Goal: Task Accomplishment & Management: Use online tool/utility

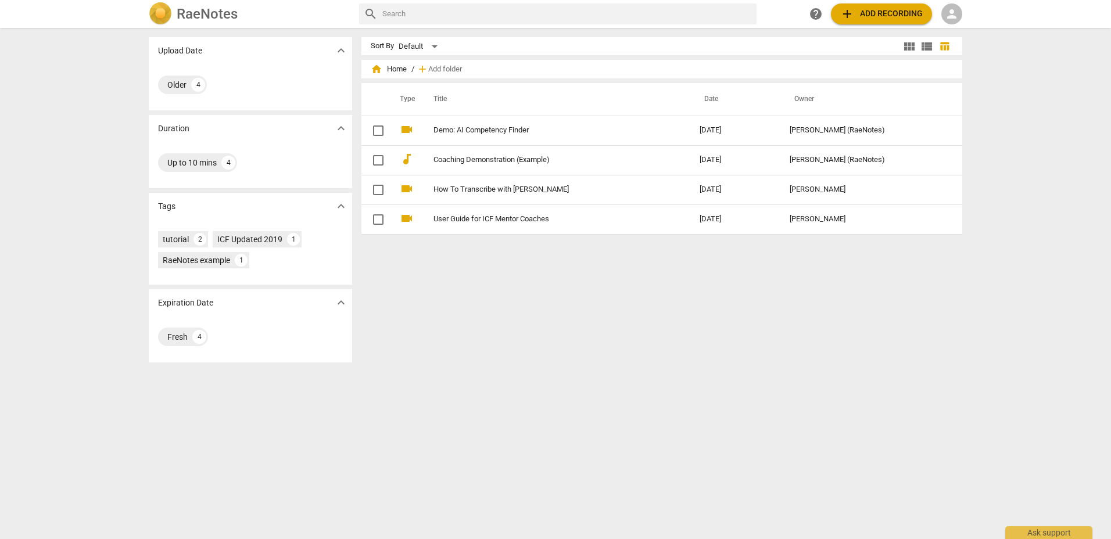
click at [847, 11] on span "add" at bounding box center [847, 14] width 14 height 14
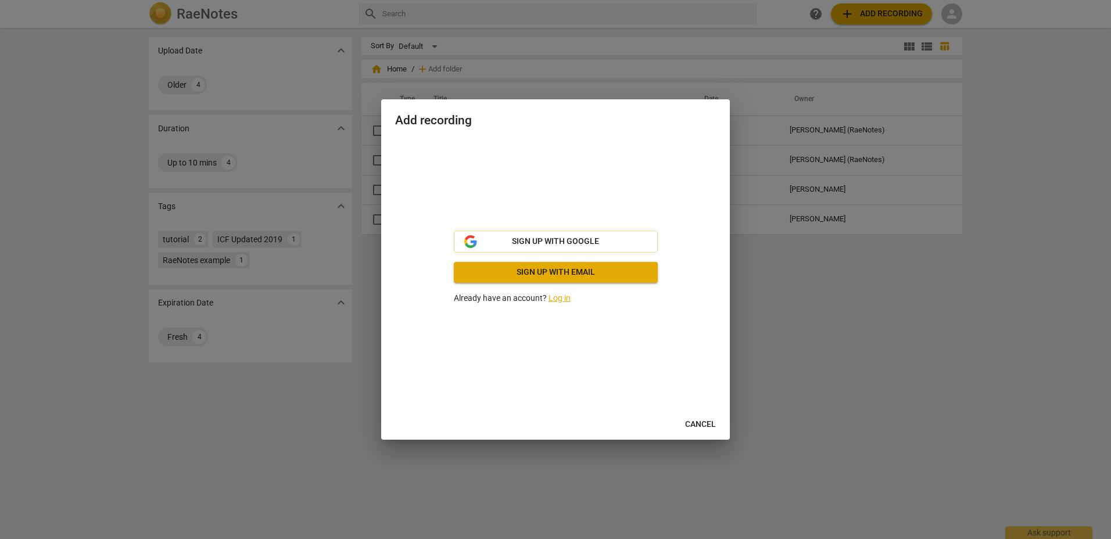
click at [554, 297] on link "Log in" at bounding box center [560, 297] width 22 height 9
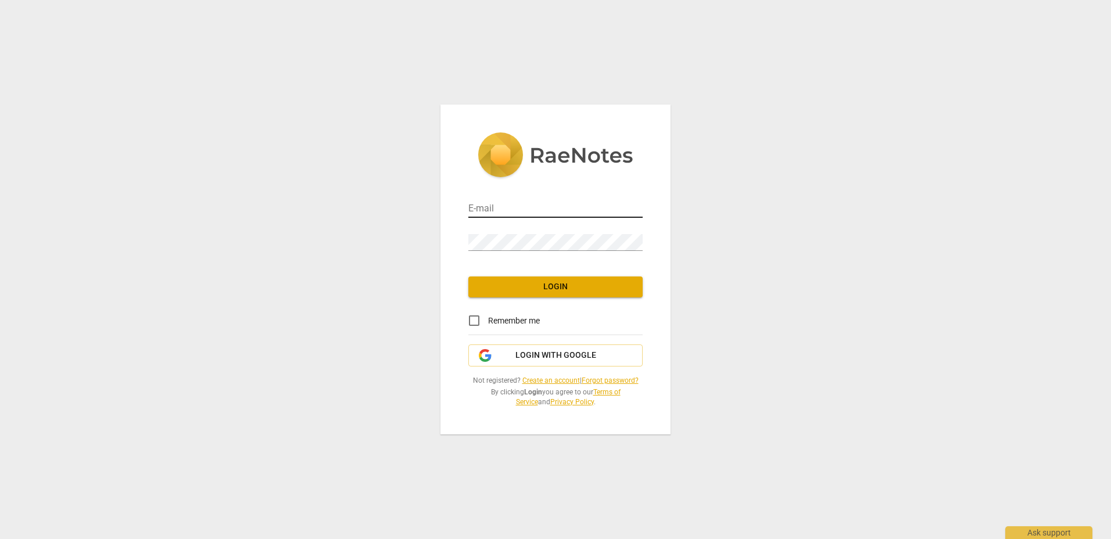
click at [482, 207] on input "email" at bounding box center [555, 209] width 174 height 17
type input "jecamahoney@gmail.com"
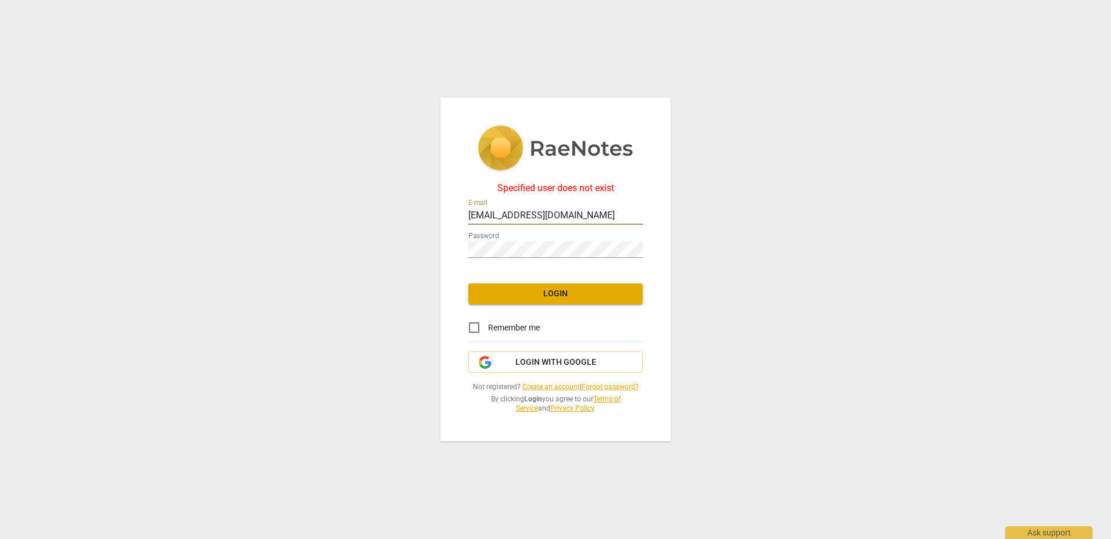
drag, startPoint x: 582, startPoint y: 214, endPoint x: 457, endPoint y: 210, distance: 125.0
click at [457, 210] on div "Specified user does not exist E-mail jecamahoney@gmail.com Password Login Remem…" at bounding box center [556, 270] width 230 height 344
click at [550, 362] on span "Login with Google" at bounding box center [555, 363] width 81 height 12
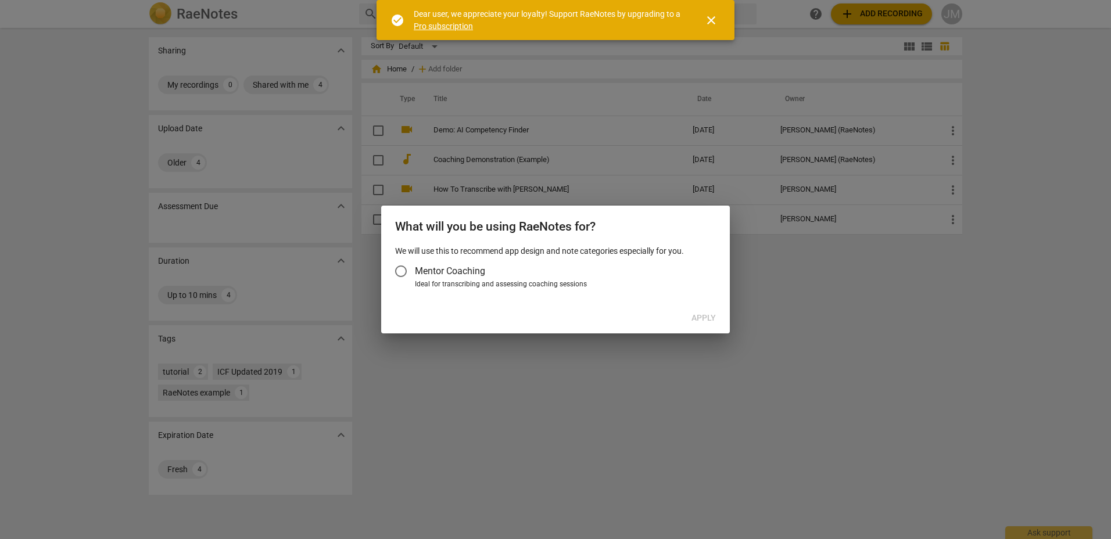
click at [710, 23] on span "close" at bounding box center [711, 20] width 14 height 14
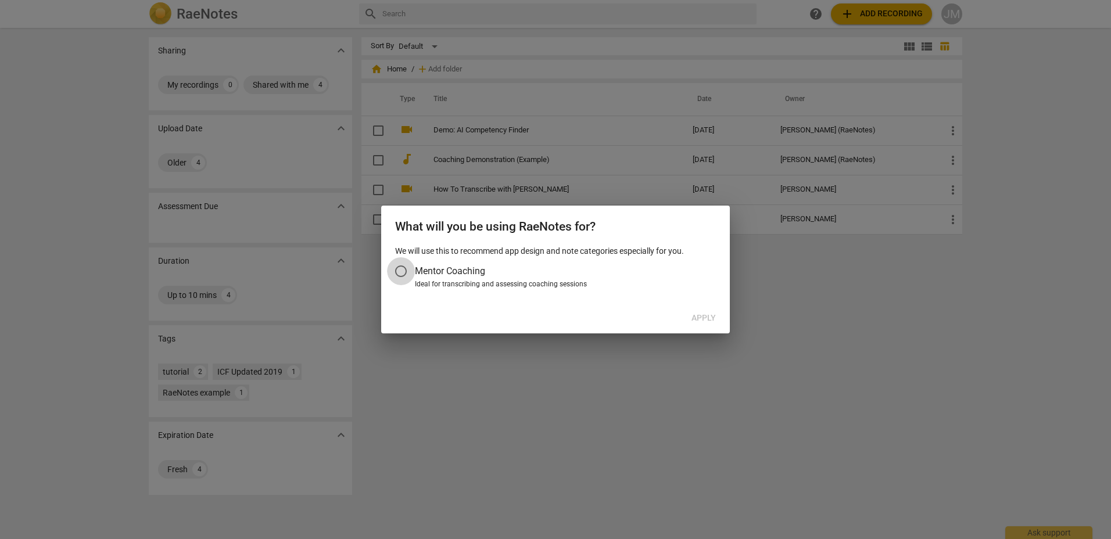
click at [402, 271] on input "Mentor Coaching" at bounding box center [401, 271] width 28 height 28
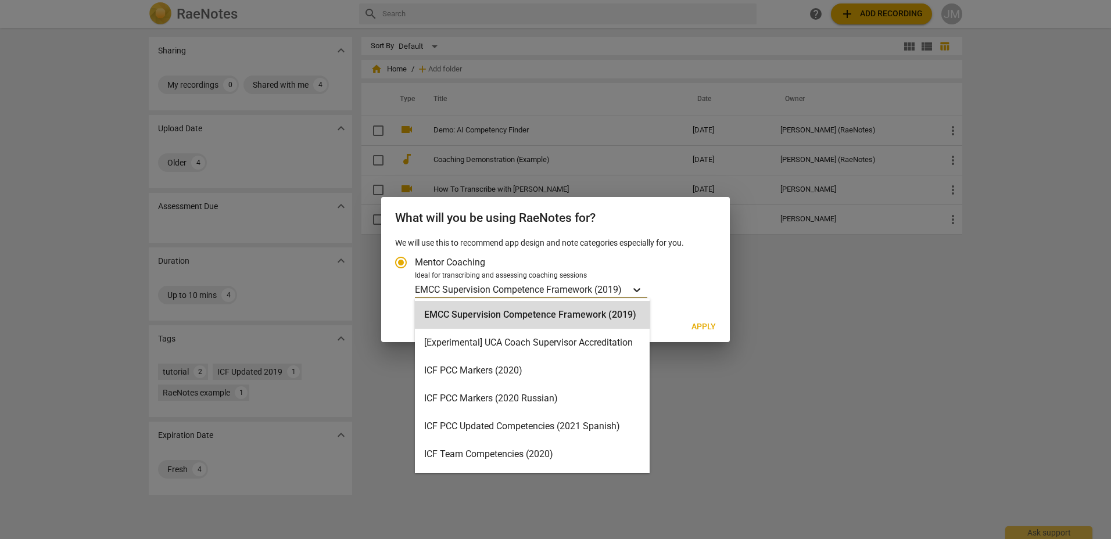
click at [637, 292] on icon "Account type" at bounding box center [637, 290] width 12 height 12
click at [0, 0] on input "Ideal for transcribing and assessing coaching sessions 16 results available. Us…" at bounding box center [0, 0] width 0 height 0
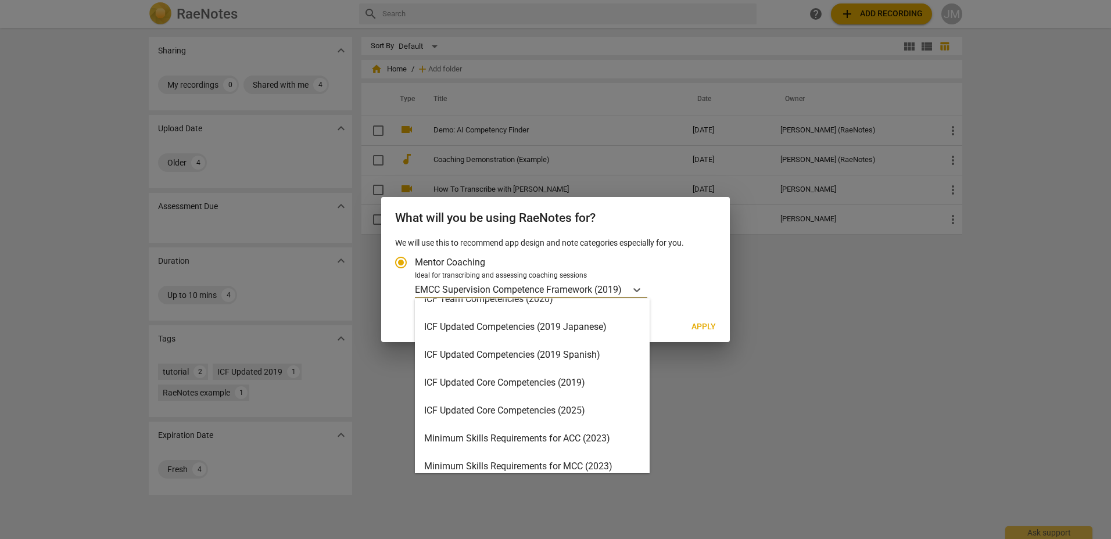
scroll to position [174, 0]
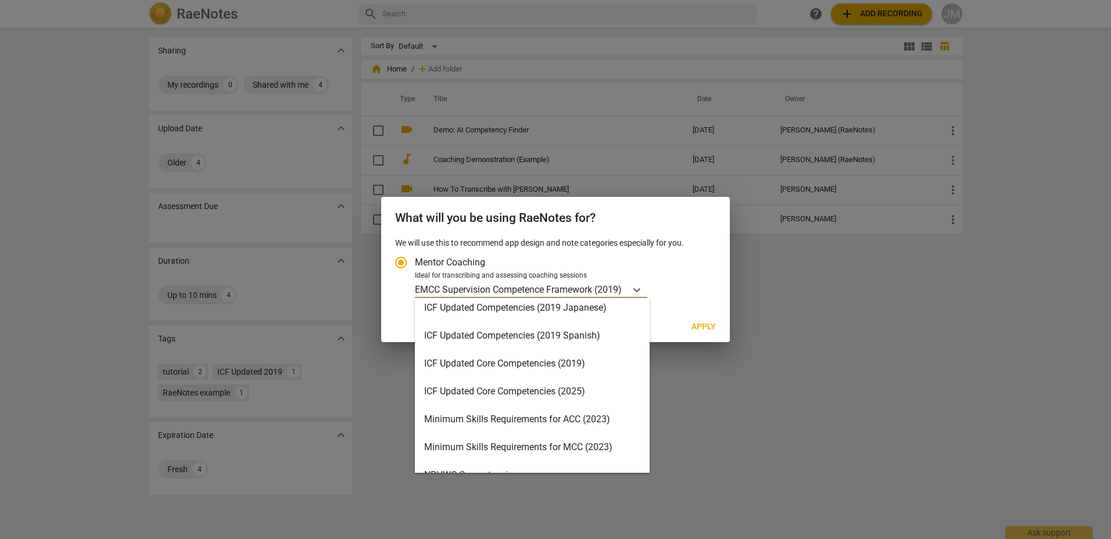
click at [469, 389] on div "ICF Updated Core Competencies (2025)" at bounding box center [532, 392] width 235 height 28
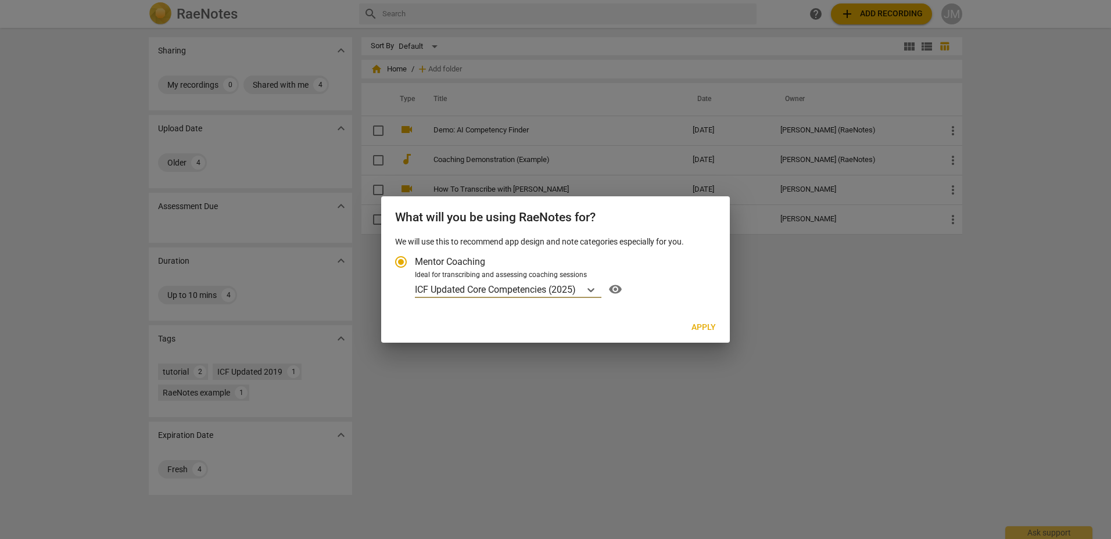
click at [707, 327] on span "Apply" at bounding box center [704, 328] width 24 height 12
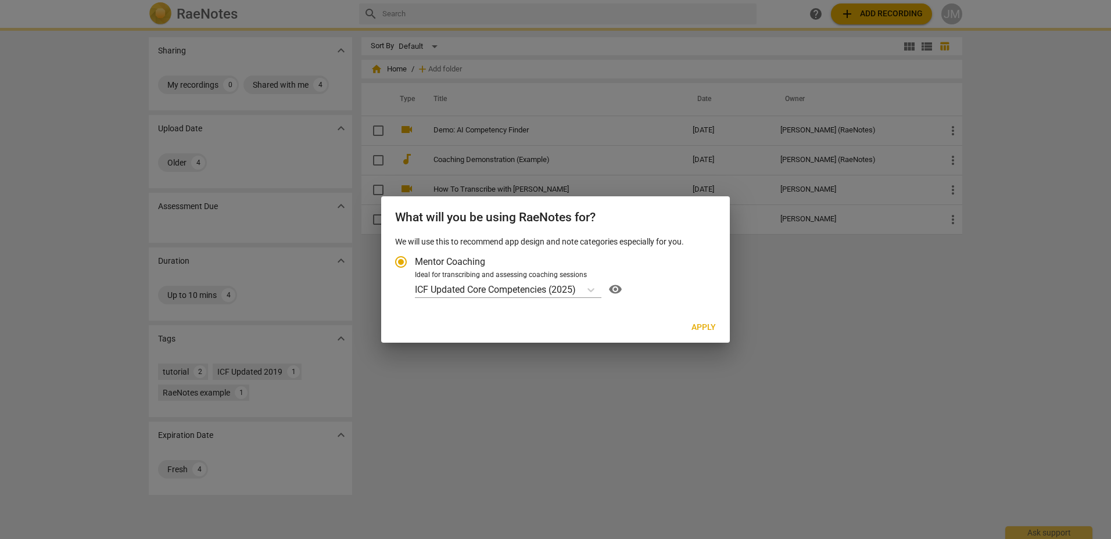
radio input "false"
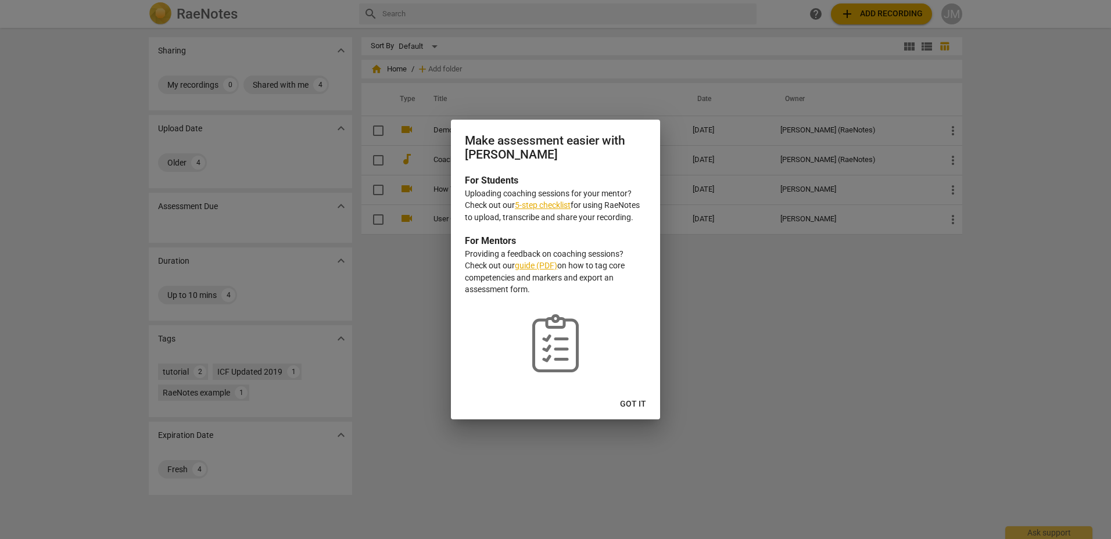
click at [541, 205] on link "5-step checklist" at bounding box center [543, 204] width 56 height 9
click at [640, 403] on span "Got it" at bounding box center [633, 405] width 26 height 12
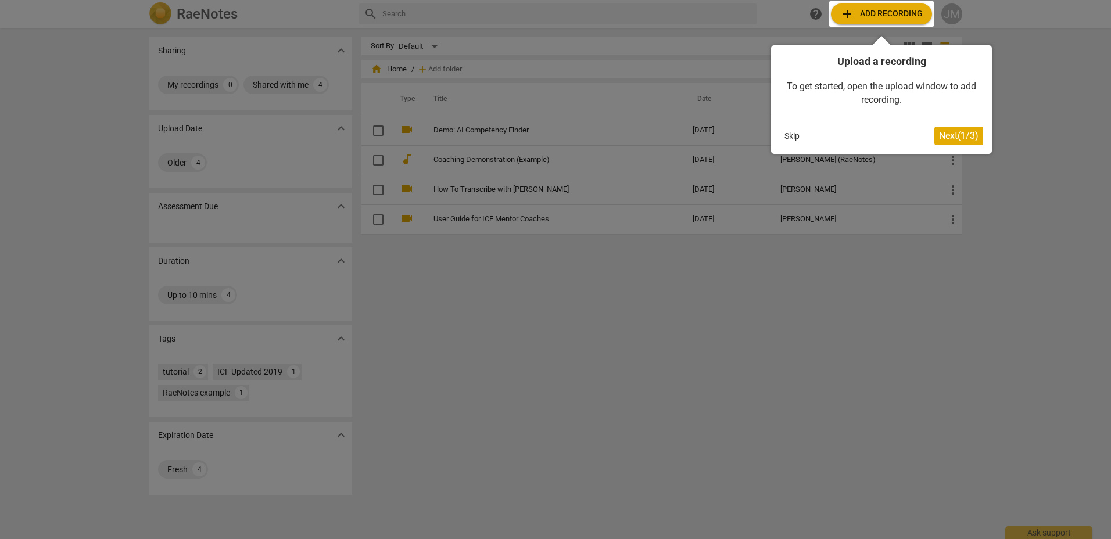
click at [951, 139] on span "Next ( 1 / 3 )" at bounding box center [959, 135] width 40 height 11
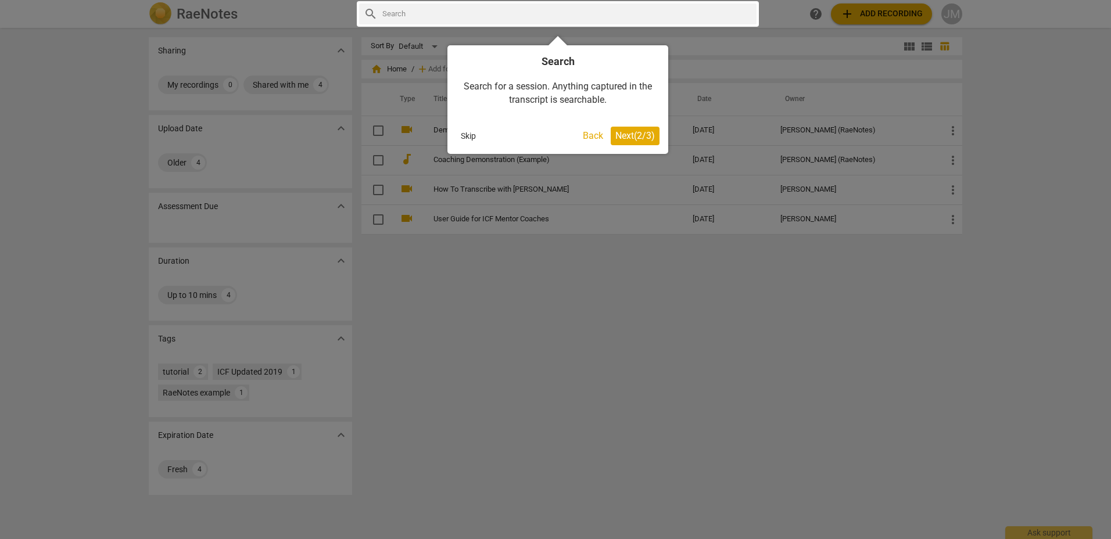
click at [623, 135] on span "Next ( 2 / 3 )" at bounding box center [635, 135] width 40 height 11
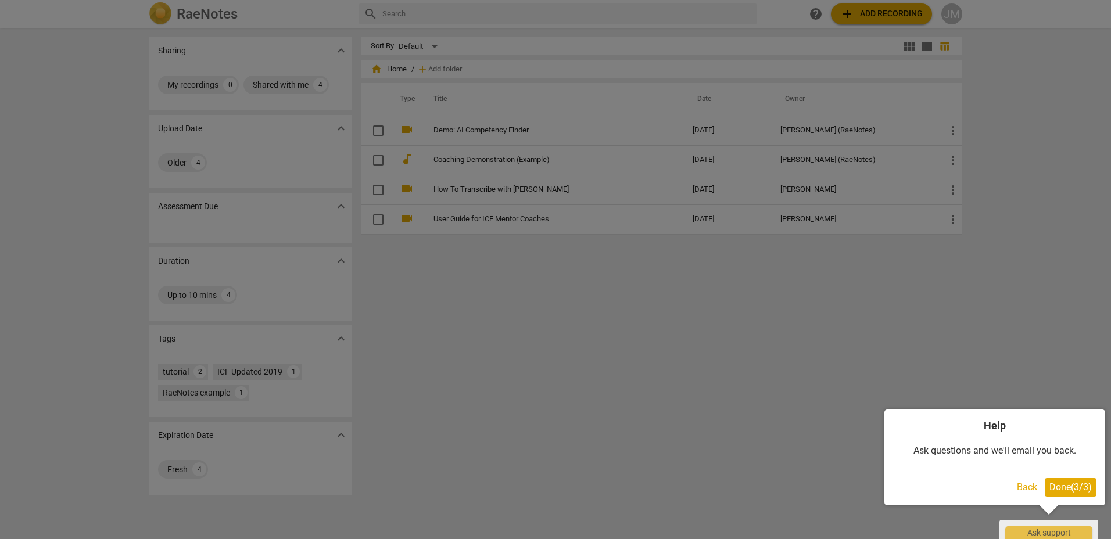
click at [1064, 486] on span "Done ( 3 / 3 )" at bounding box center [1071, 487] width 42 height 11
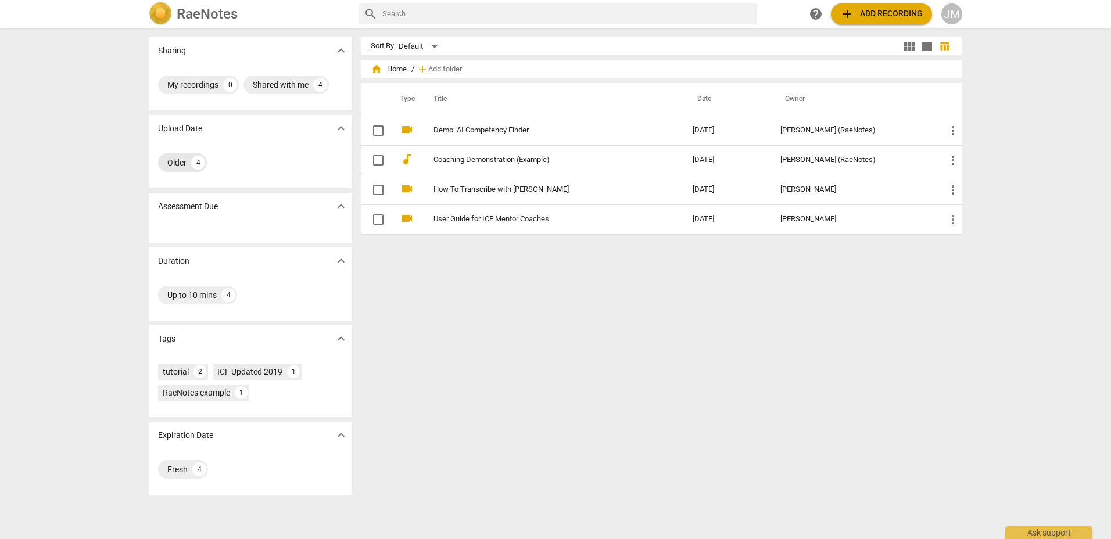
click at [180, 162] on div "Older" at bounding box center [176, 163] width 19 height 12
click at [871, 17] on span "add Add recording" at bounding box center [881, 14] width 83 height 14
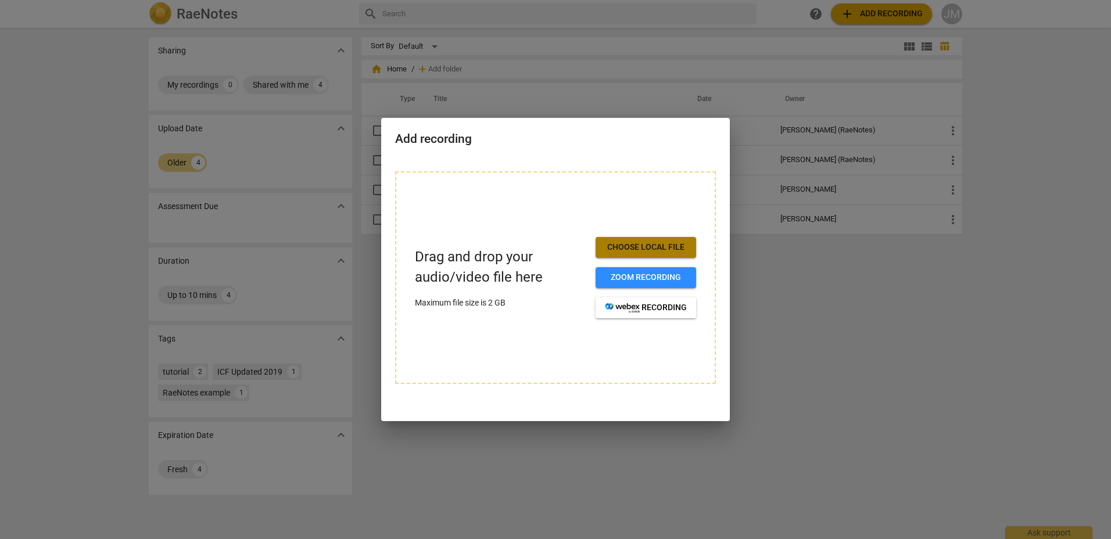
click at [647, 245] on span "Choose local file" at bounding box center [646, 248] width 82 height 12
click at [647, 248] on span "Choose local file" at bounding box center [646, 248] width 82 height 12
click at [635, 244] on span "Choose local file" at bounding box center [646, 248] width 82 height 12
click at [823, 313] on div at bounding box center [555, 269] width 1111 height 539
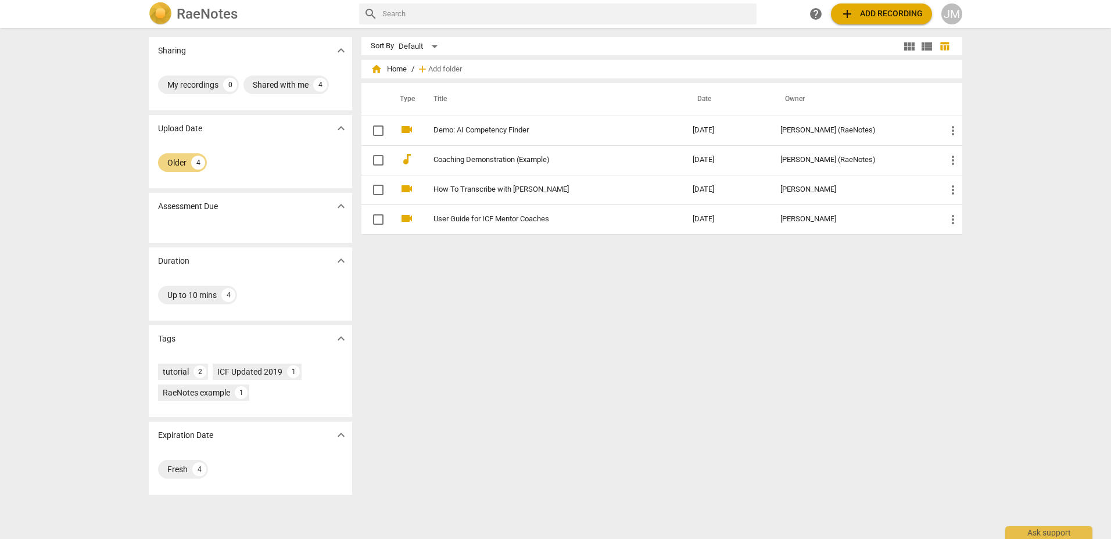
click at [848, 15] on span "add" at bounding box center [847, 14] width 14 height 14
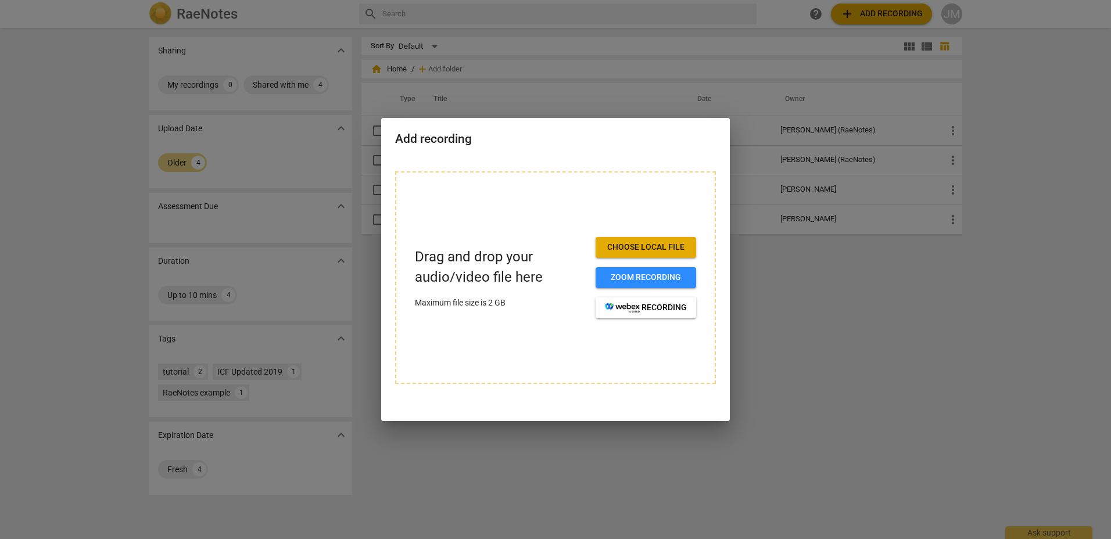
click at [637, 249] on span "Choose local file" at bounding box center [646, 248] width 82 height 12
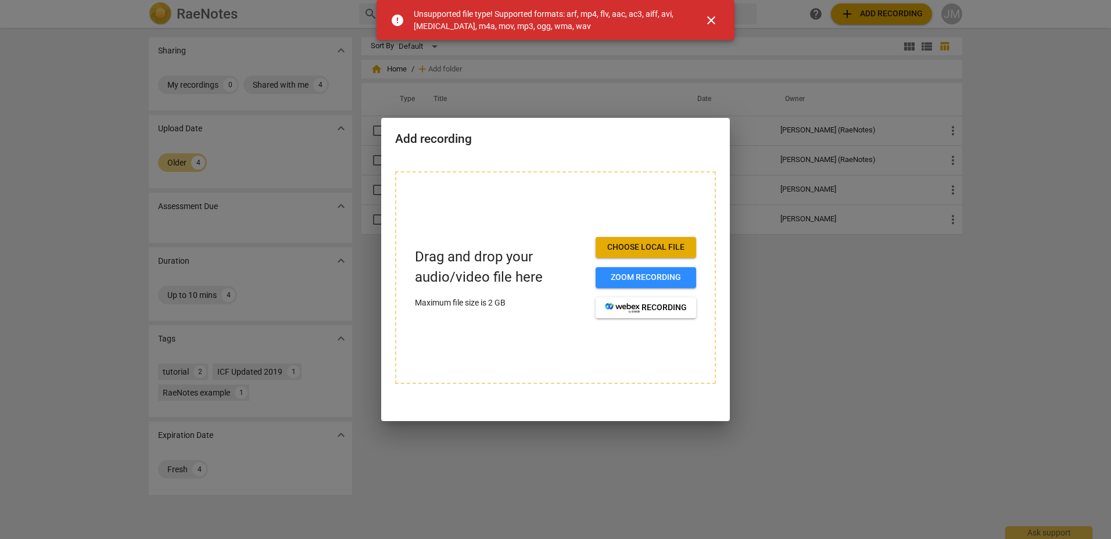
click at [715, 19] on span "close" at bounding box center [711, 20] width 14 height 14
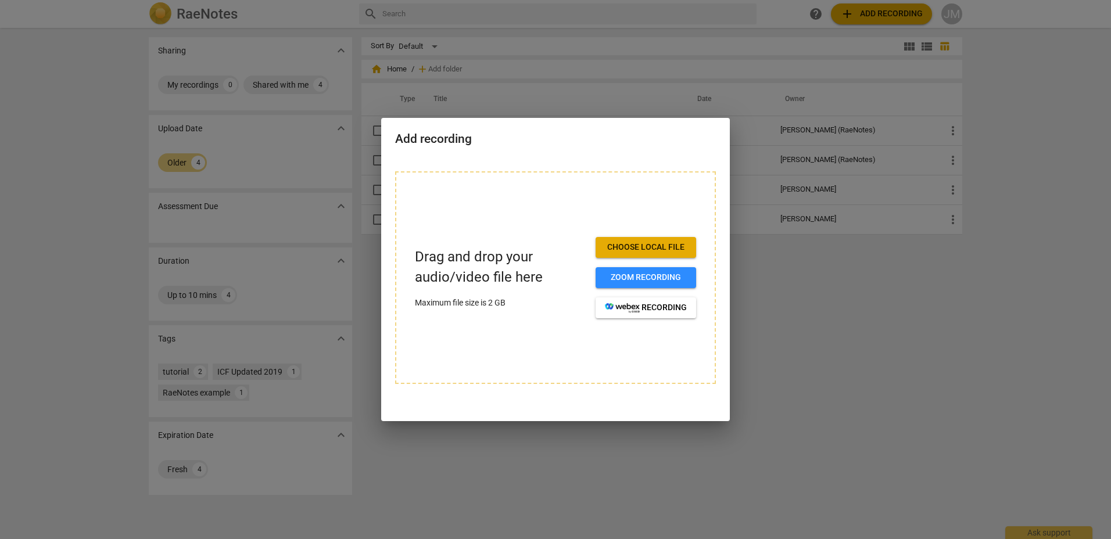
click at [497, 218] on div "Drag and drop your audio/video file here Maximum file size is 2 GB Choose local…" at bounding box center [555, 277] width 321 height 213
click at [470, 260] on p "Drag and drop your audio/video file here" at bounding box center [500, 267] width 171 height 41
click at [850, 299] on div at bounding box center [555, 269] width 1111 height 539
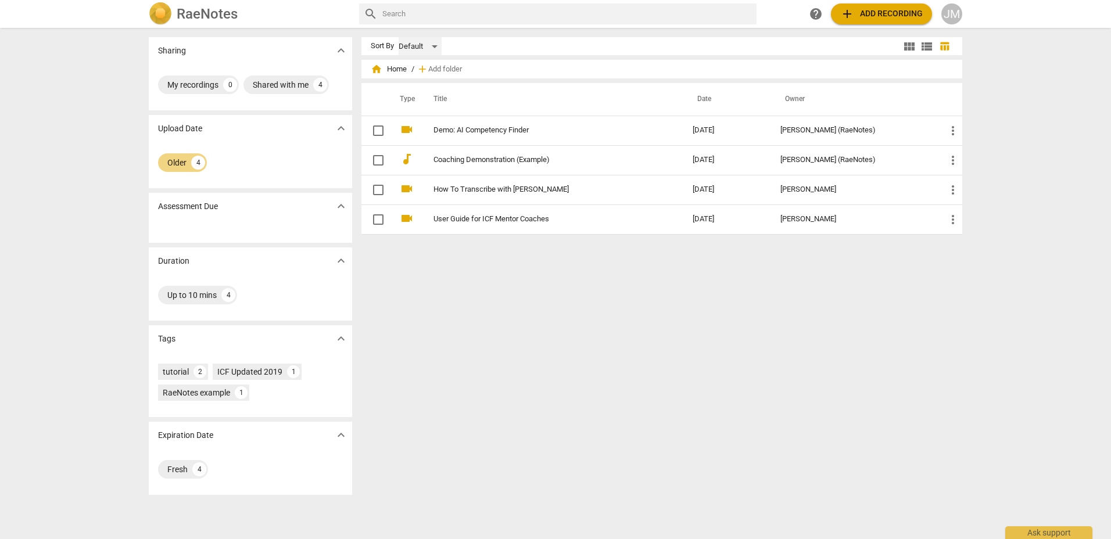
click at [434, 47] on div "Default" at bounding box center [420, 46] width 43 height 19
click at [524, 60] on div at bounding box center [555, 269] width 1111 height 539
click at [342, 131] on span "expand_more" at bounding box center [341, 128] width 14 height 14
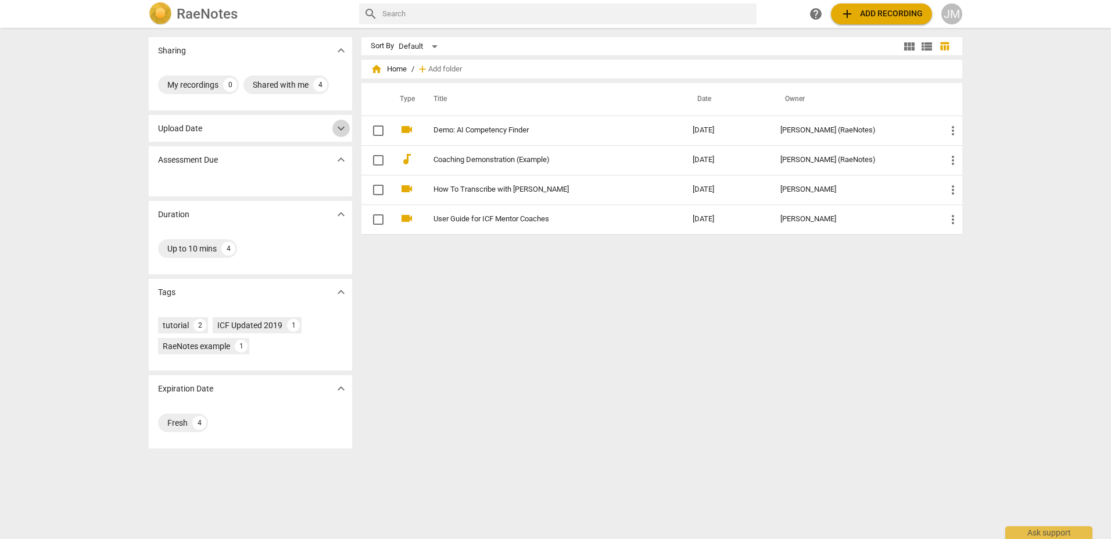
click at [341, 131] on span "expand_more" at bounding box center [341, 128] width 14 height 14
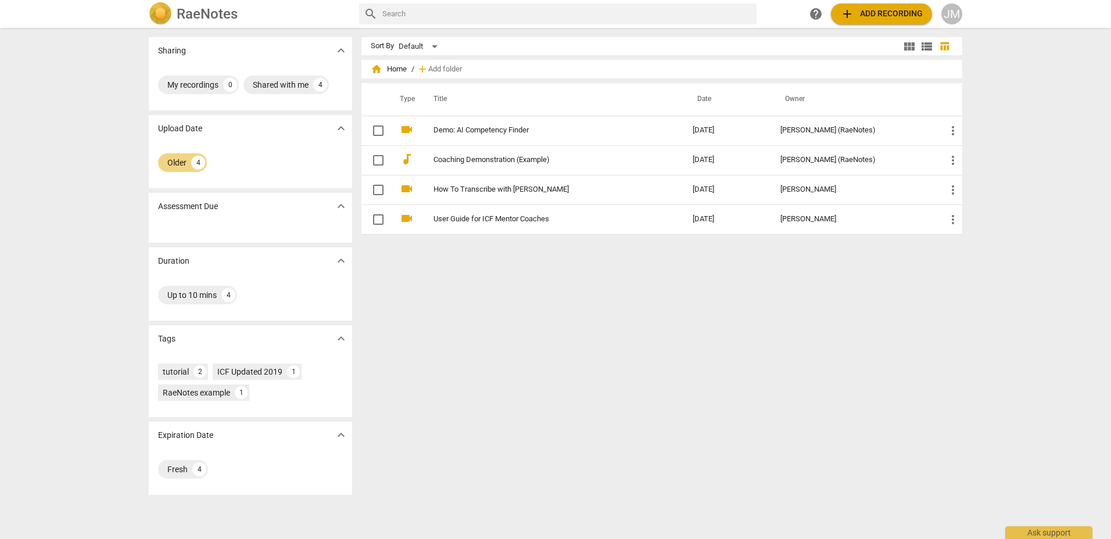
click at [850, 14] on span "add" at bounding box center [847, 14] width 14 height 14
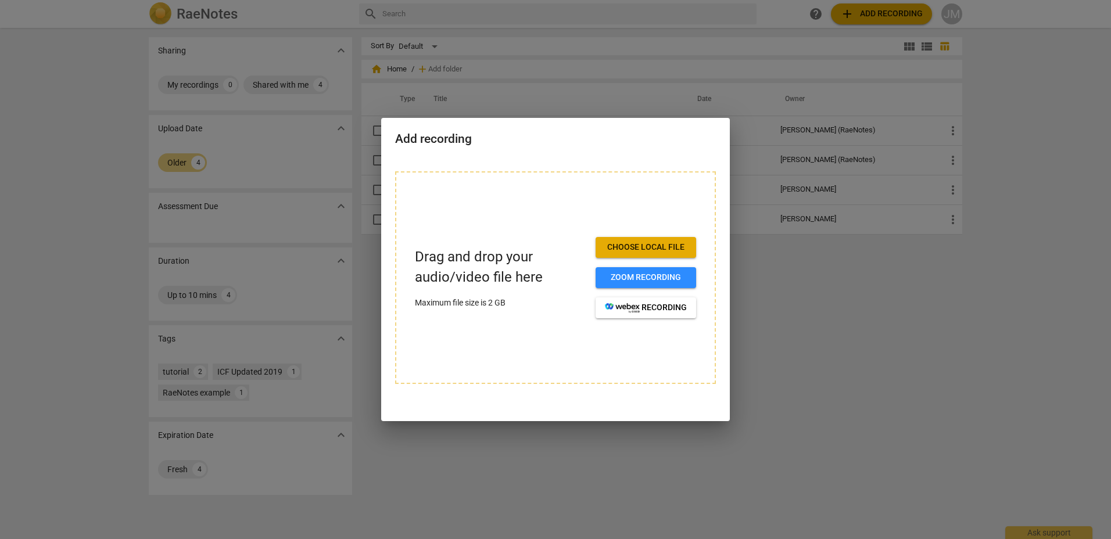
click at [645, 250] on span "Choose local file" at bounding box center [646, 248] width 82 height 12
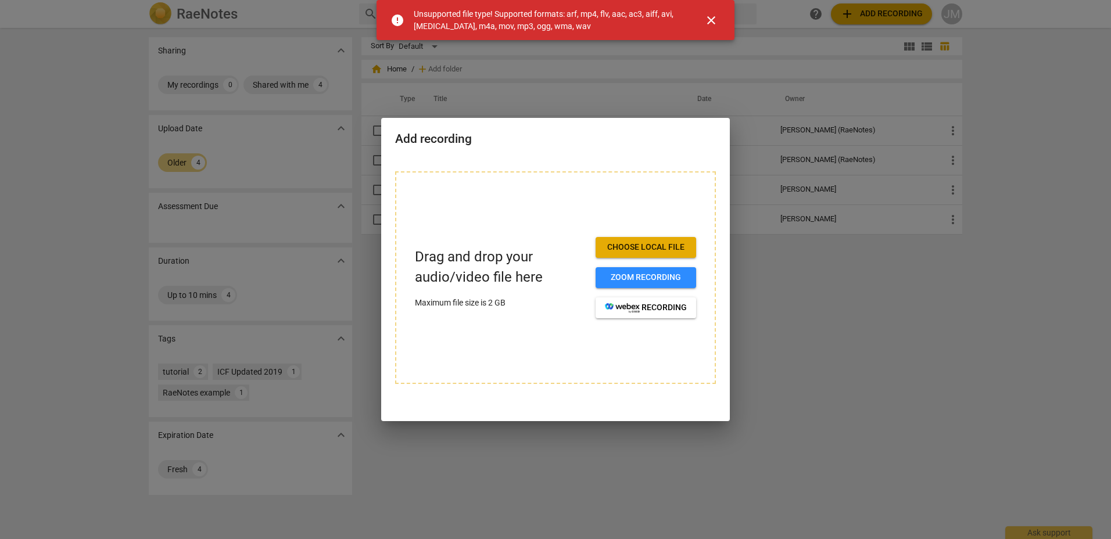
click at [712, 18] on span "close" at bounding box center [711, 20] width 14 height 14
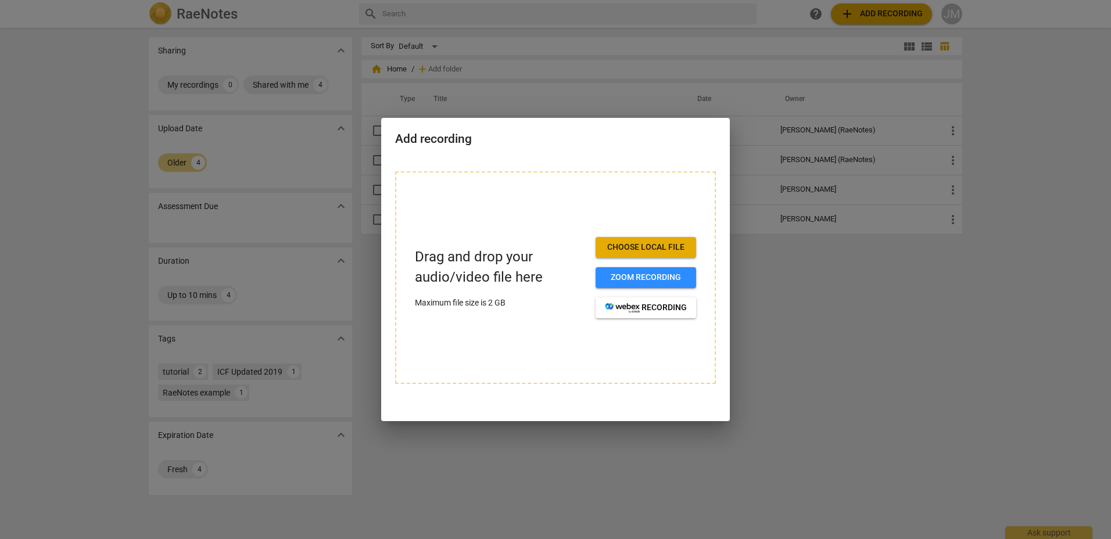
click at [934, 319] on div at bounding box center [555, 269] width 1111 height 539
